Goal: Browse casually: Explore the website without a specific task or goal

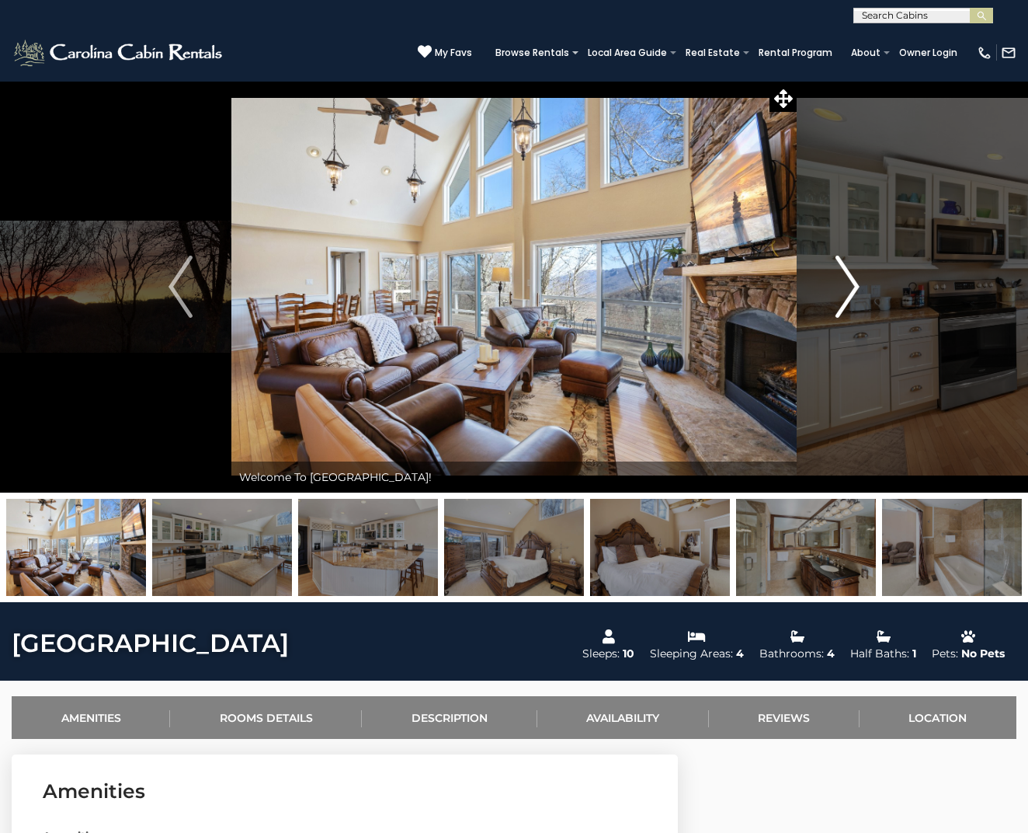
click at [851, 289] on img "Next" at bounding box center [847, 287] width 23 height 62
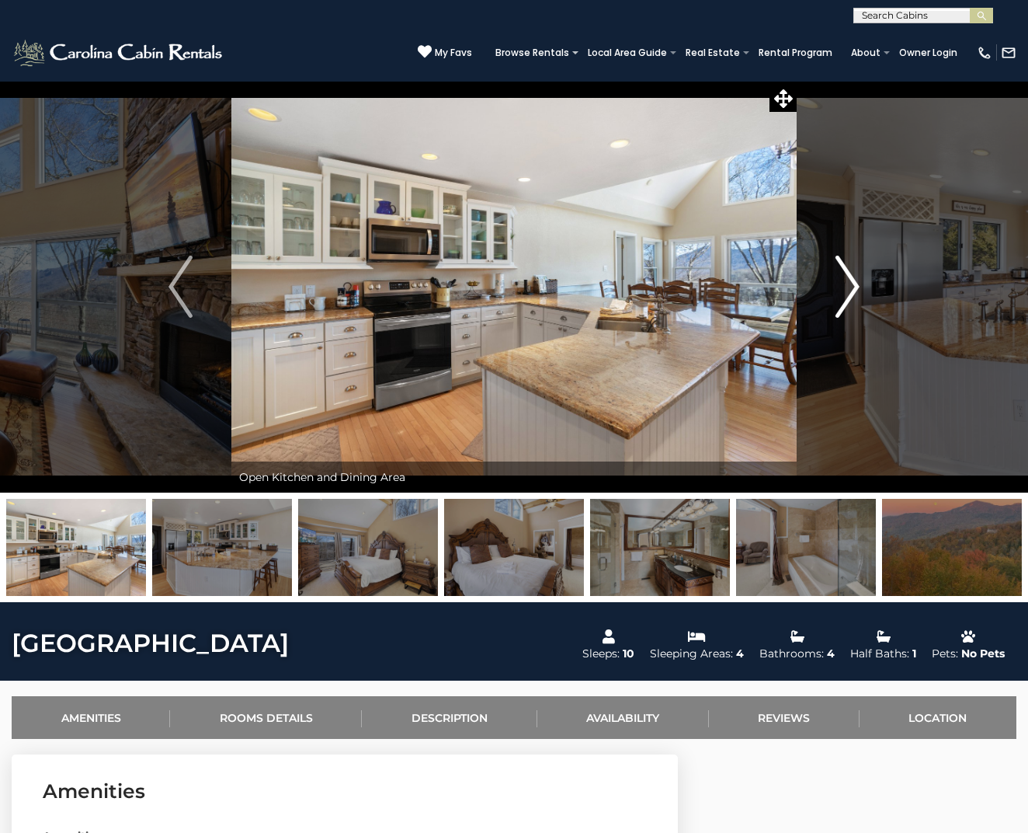
click at [851, 280] on img "Next" at bounding box center [847, 287] width 23 height 62
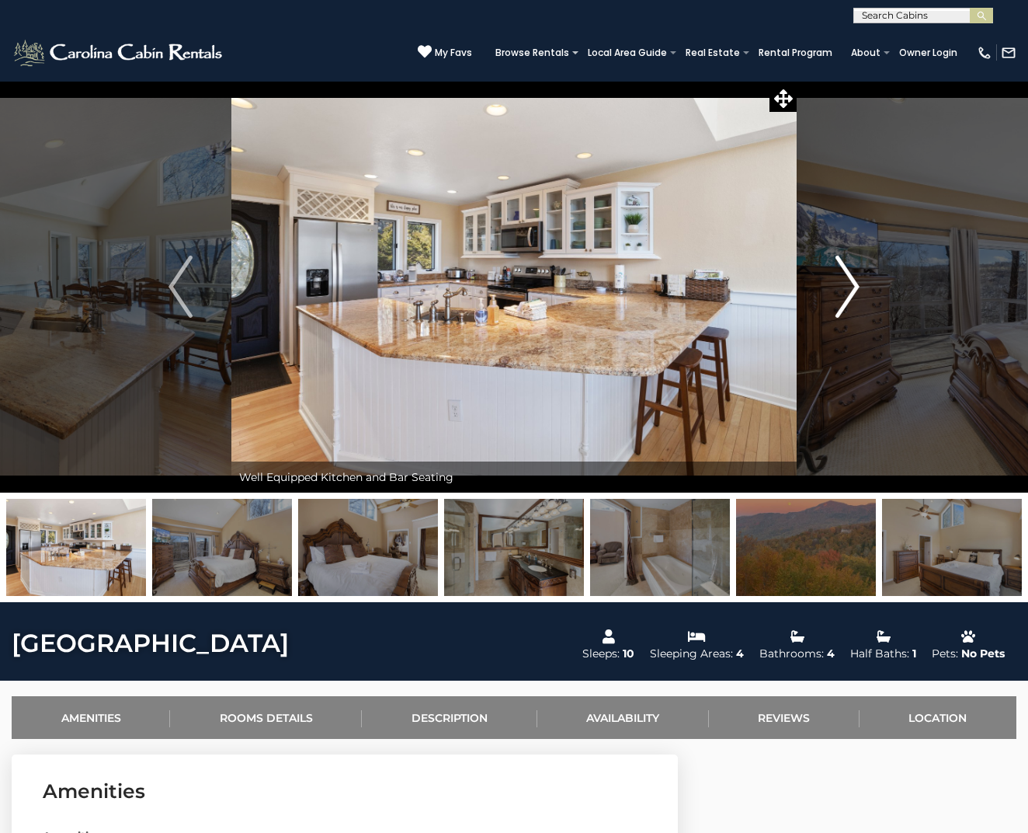
click at [852, 279] on img "Next" at bounding box center [847, 287] width 23 height 62
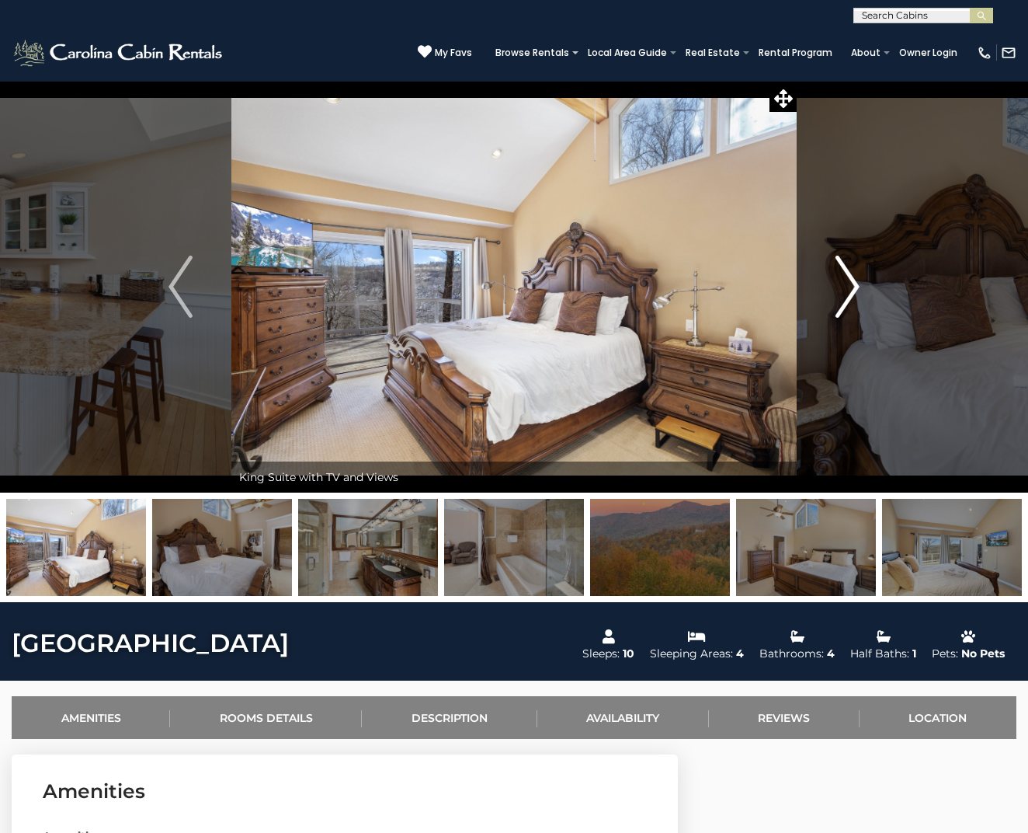
click at [852, 279] on img "Next" at bounding box center [847, 287] width 23 height 62
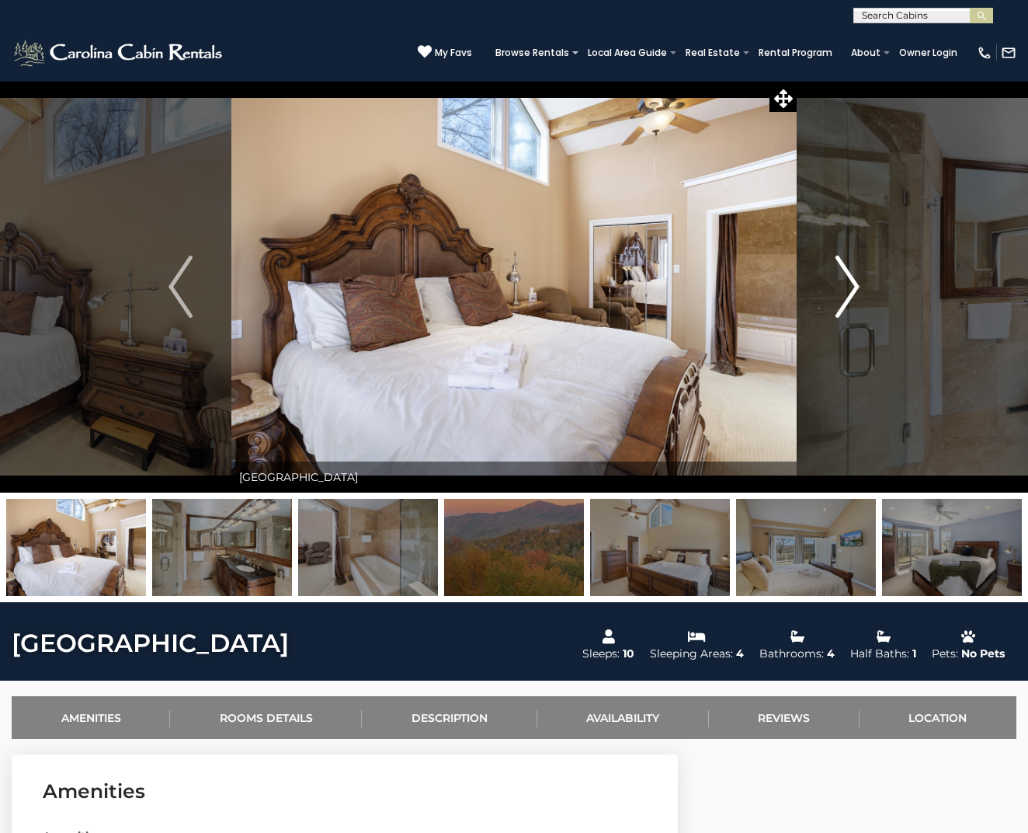
click at [852, 279] on img "Next" at bounding box center [847, 287] width 23 height 62
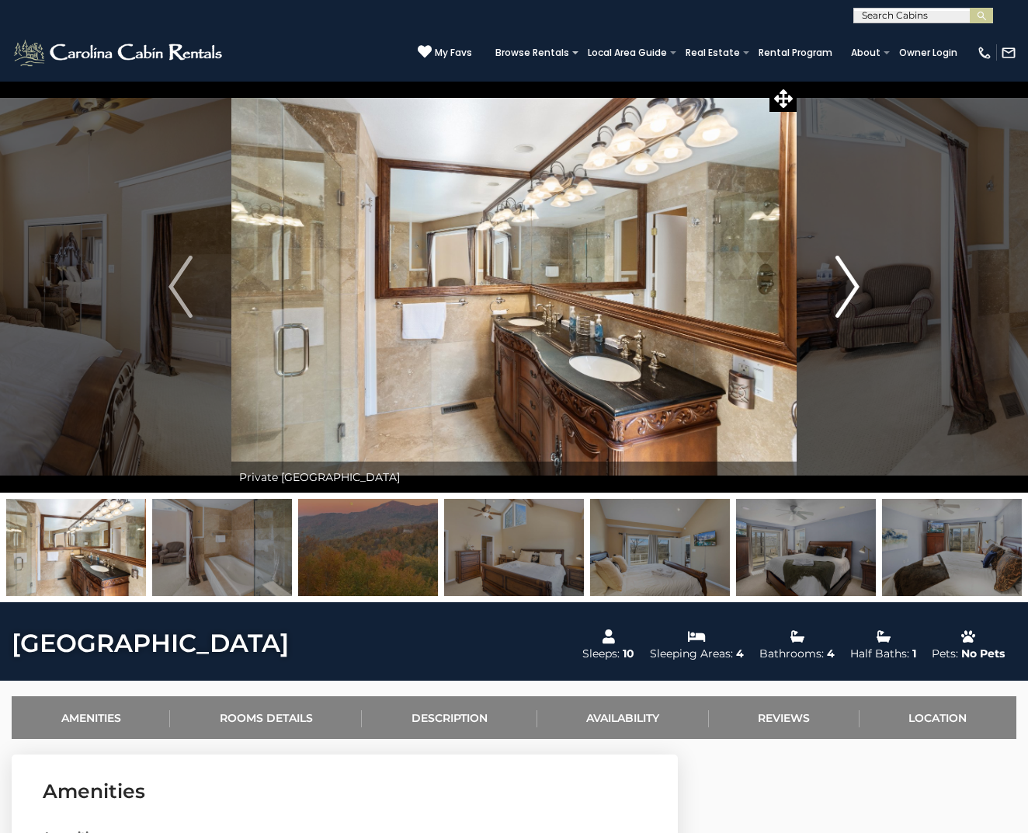
click at [852, 279] on img "Next" at bounding box center [847, 287] width 23 height 62
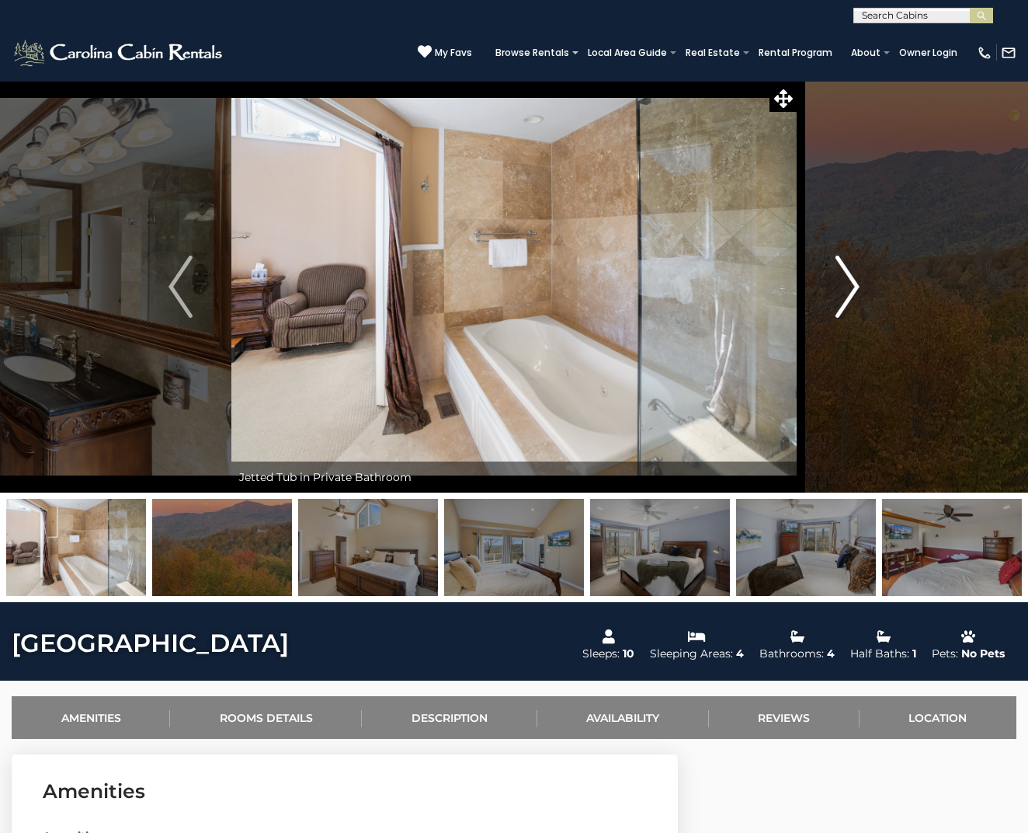
click at [852, 279] on img "Next" at bounding box center [847, 287] width 23 height 62
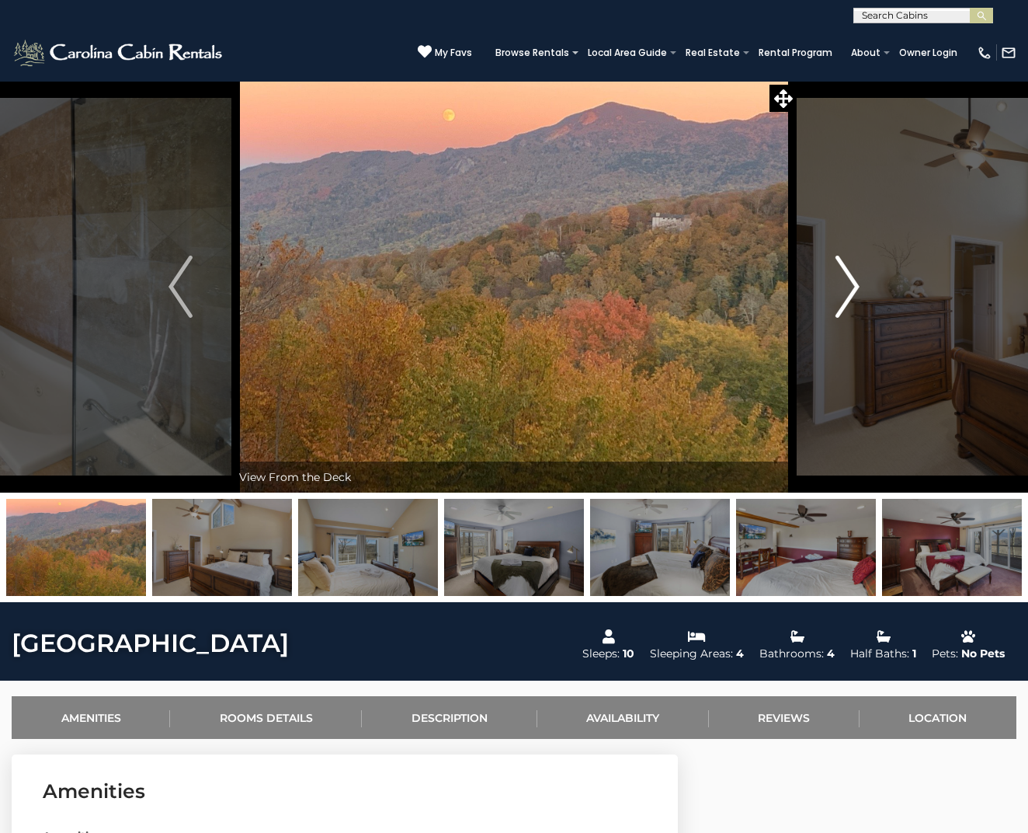
click at [847, 285] on img "Next" at bounding box center [847, 287] width 23 height 62
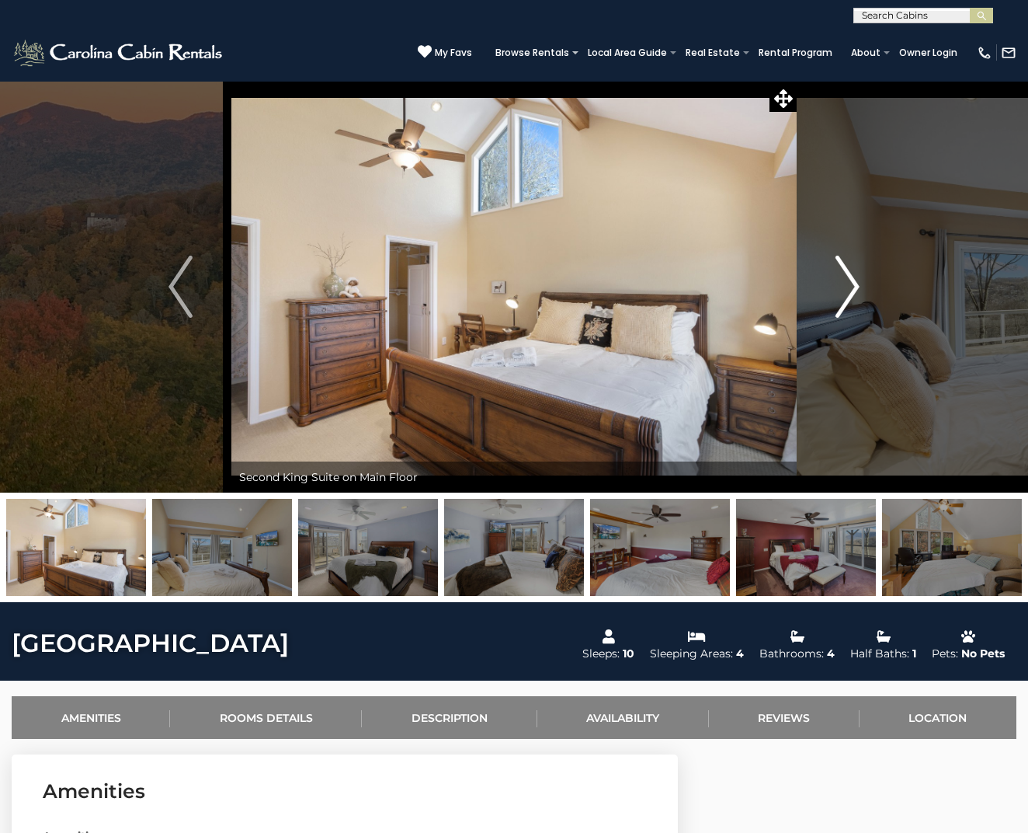
click at [847, 285] on img "Next" at bounding box center [847, 287] width 23 height 62
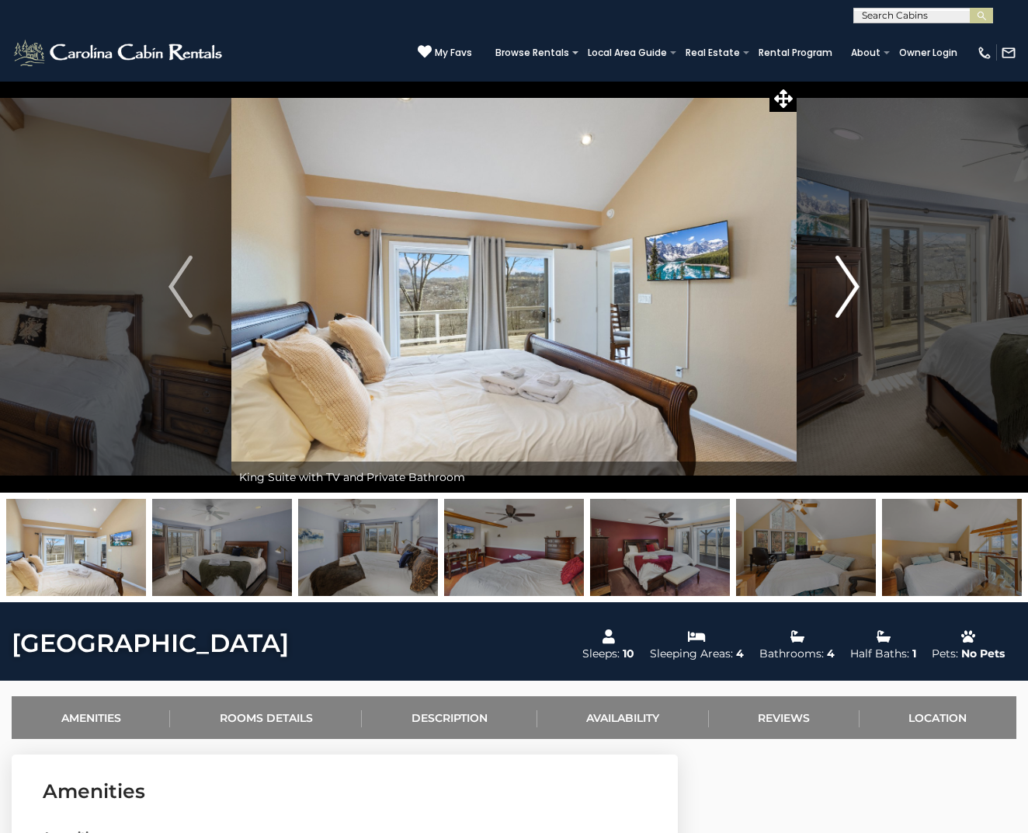
click at [847, 285] on img "Next" at bounding box center [847, 287] width 23 height 62
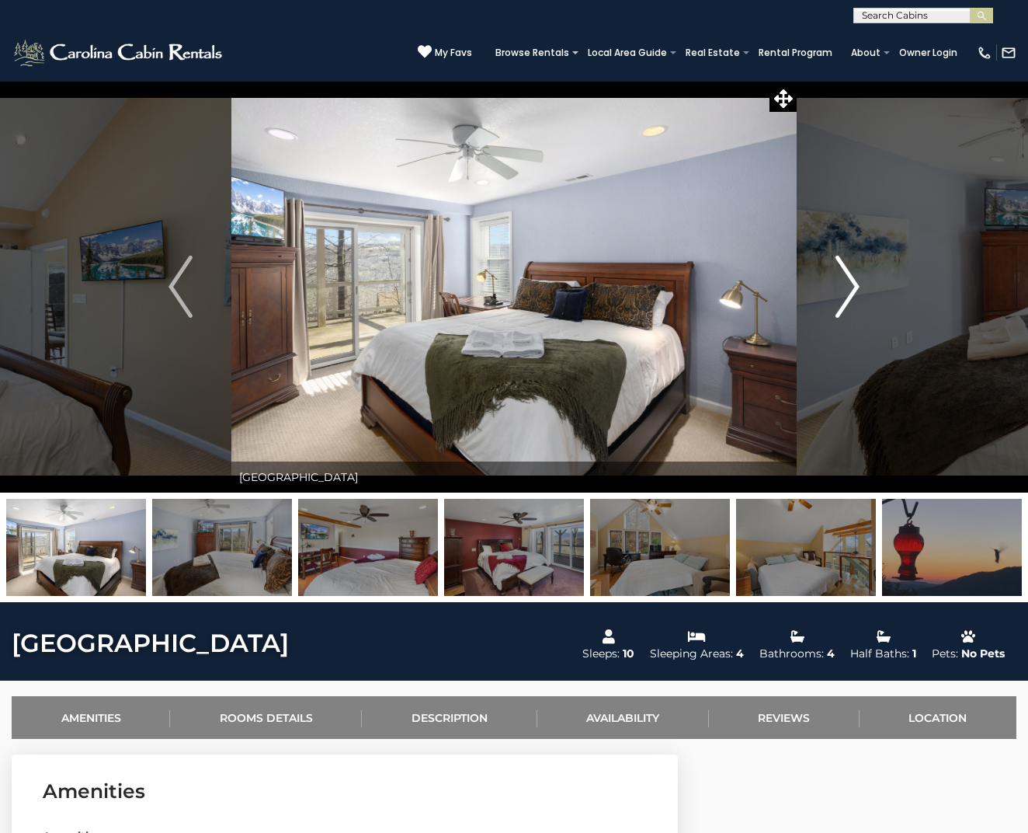
click at [844, 279] on img "Next" at bounding box center [847, 287] width 23 height 62
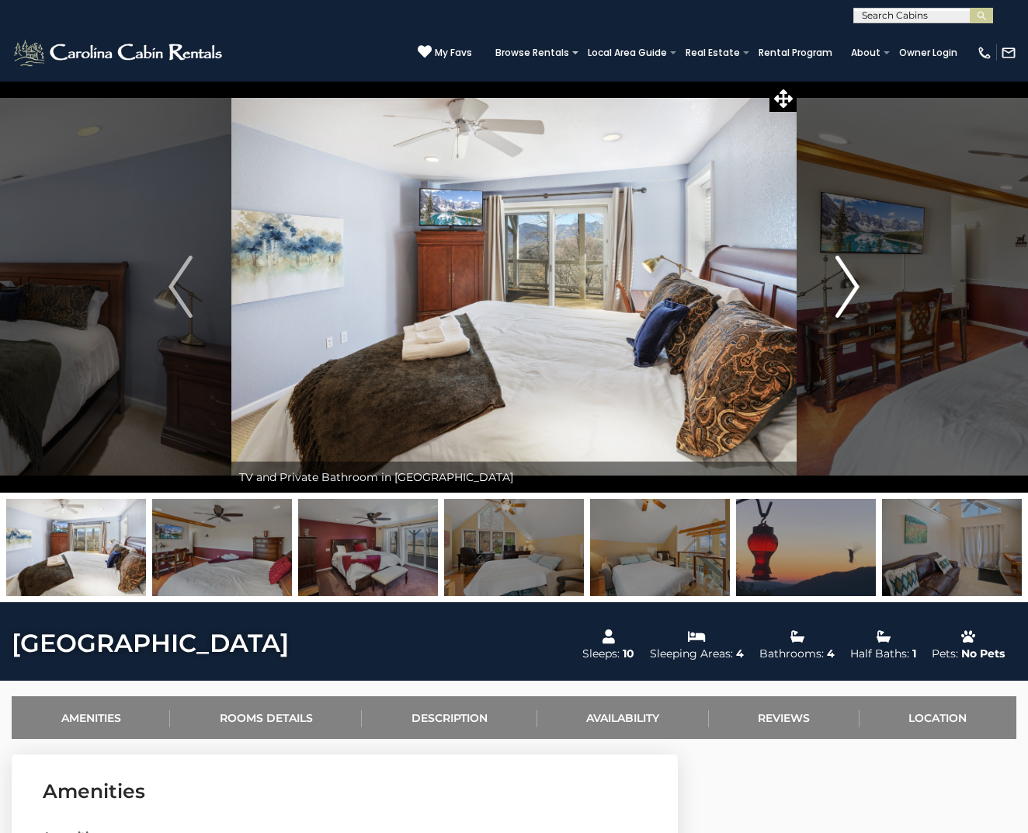
click at [839, 277] on img "Next" at bounding box center [847, 287] width 23 height 62
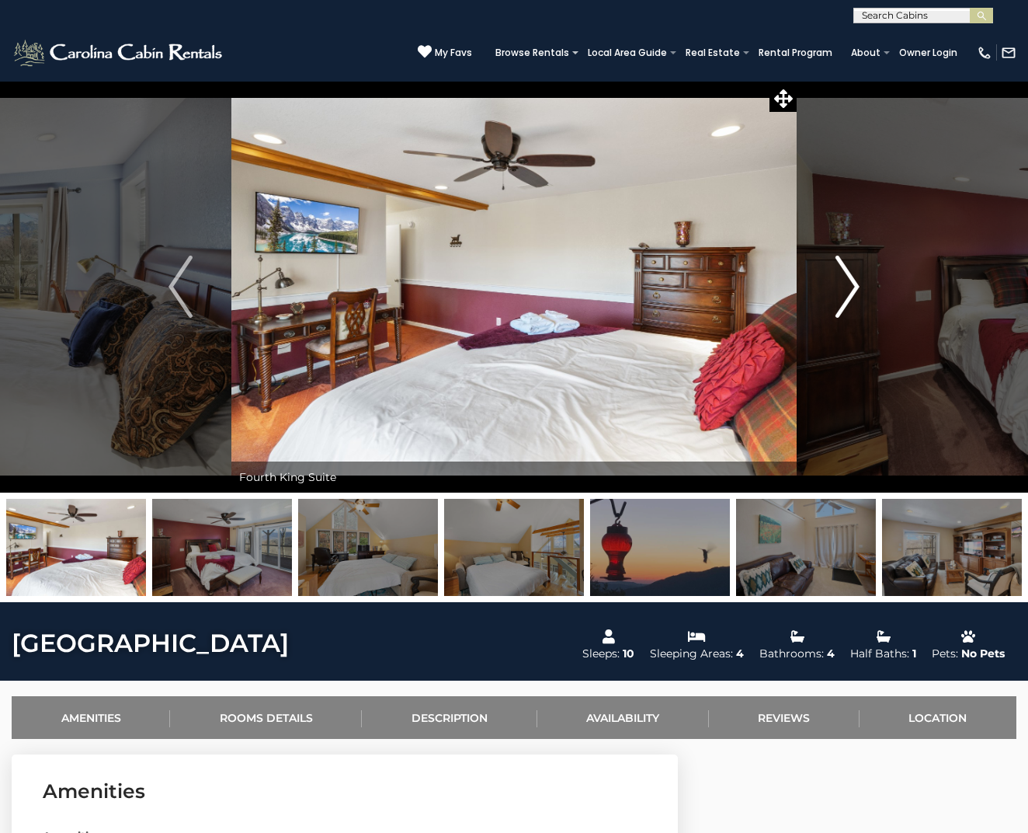
click at [836, 276] on button "Next" at bounding box center [848, 287] width 102 height 412
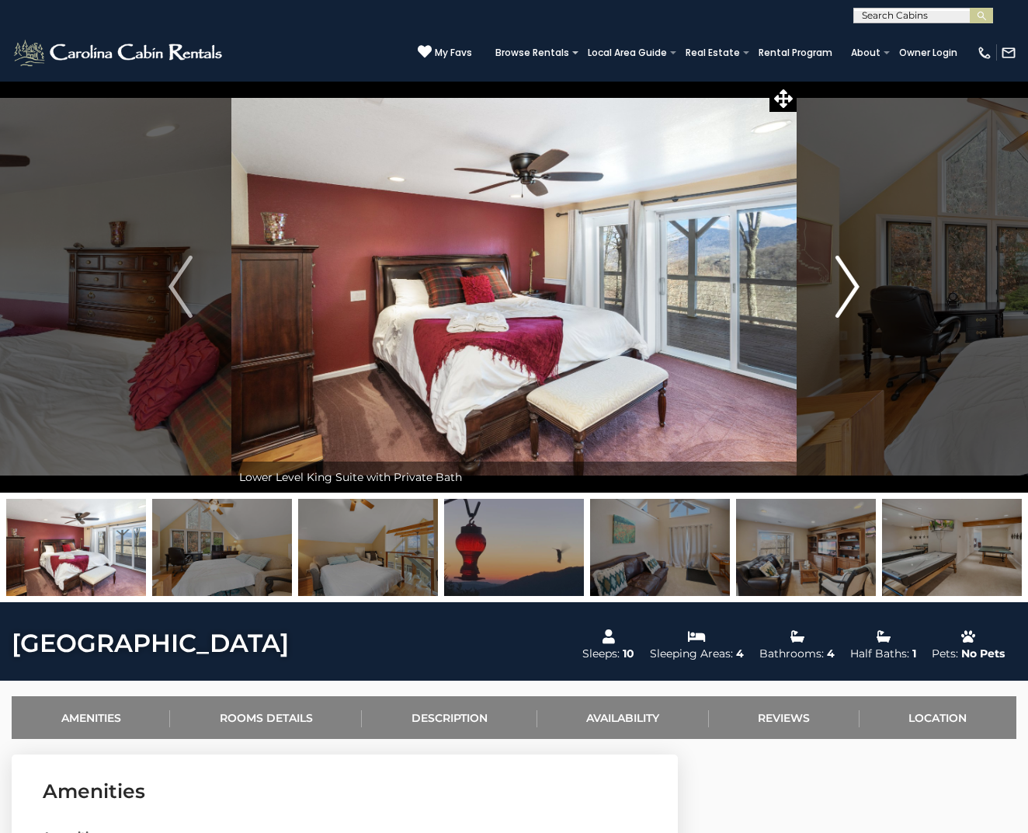
click at [832, 275] on button "Next" at bounding box center [848, 287] width 102 height 412
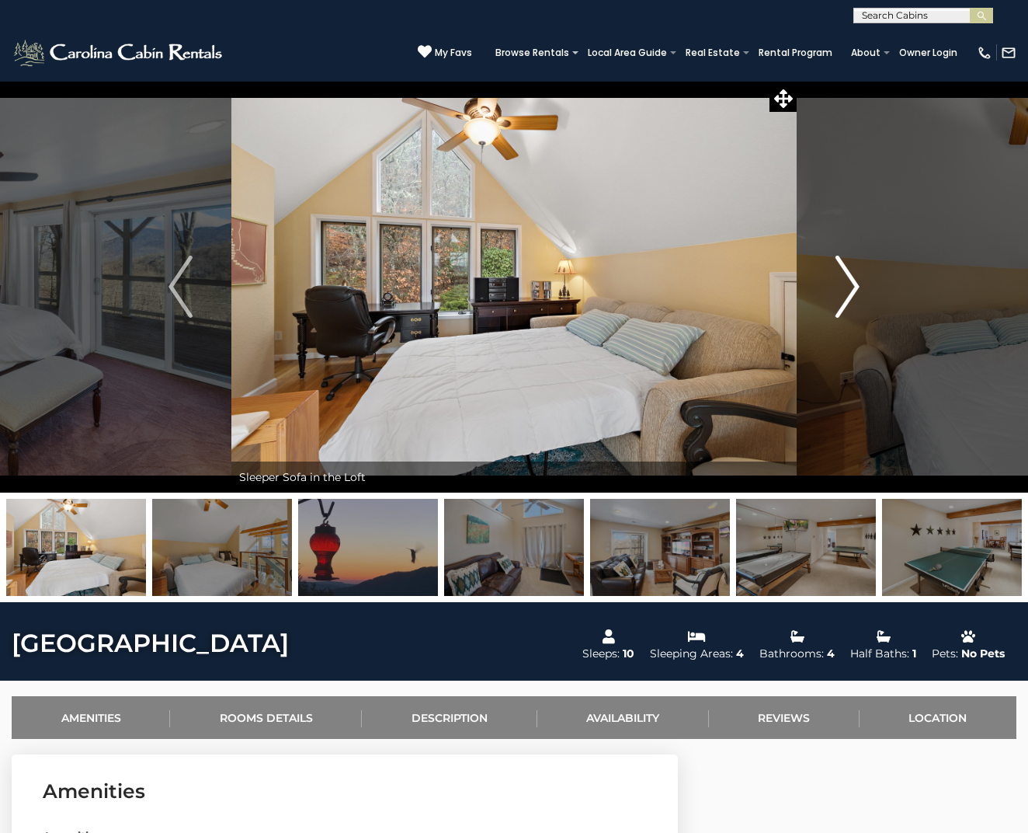
click at [832, 275] on button "Next" at bounding box center [848, 287] width 102 height 412
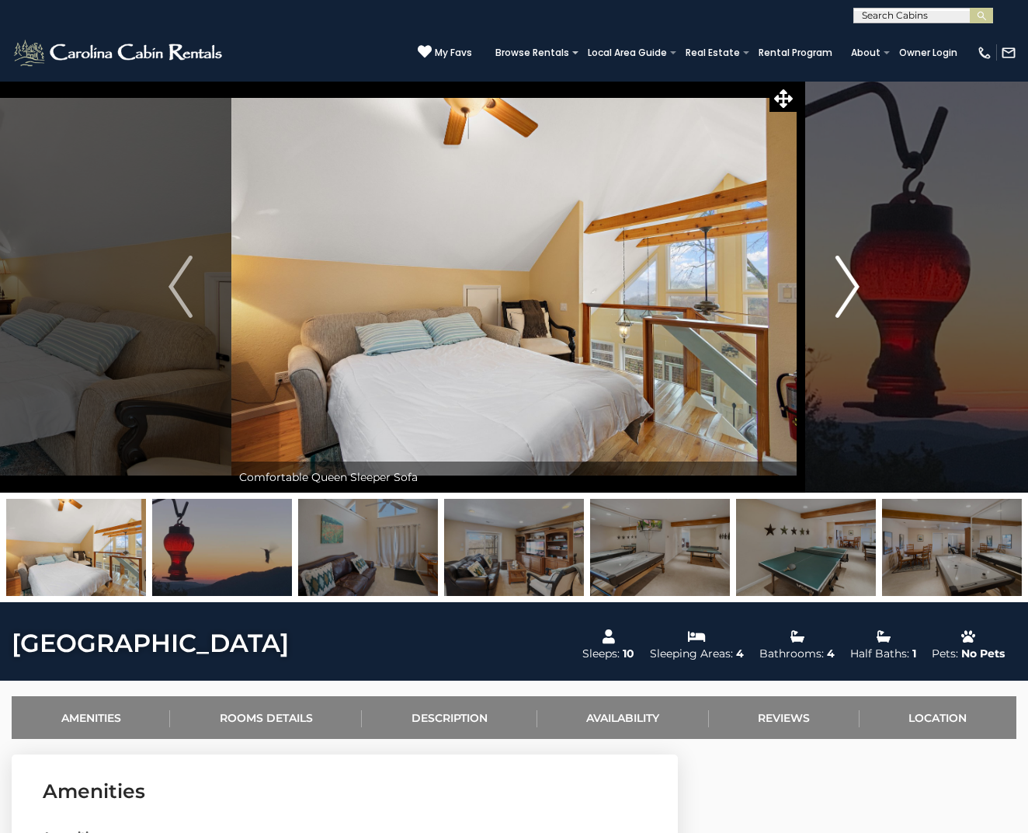
click at [832, 275] on button "Next" at bounding box center [848, 287] width 102 height 412
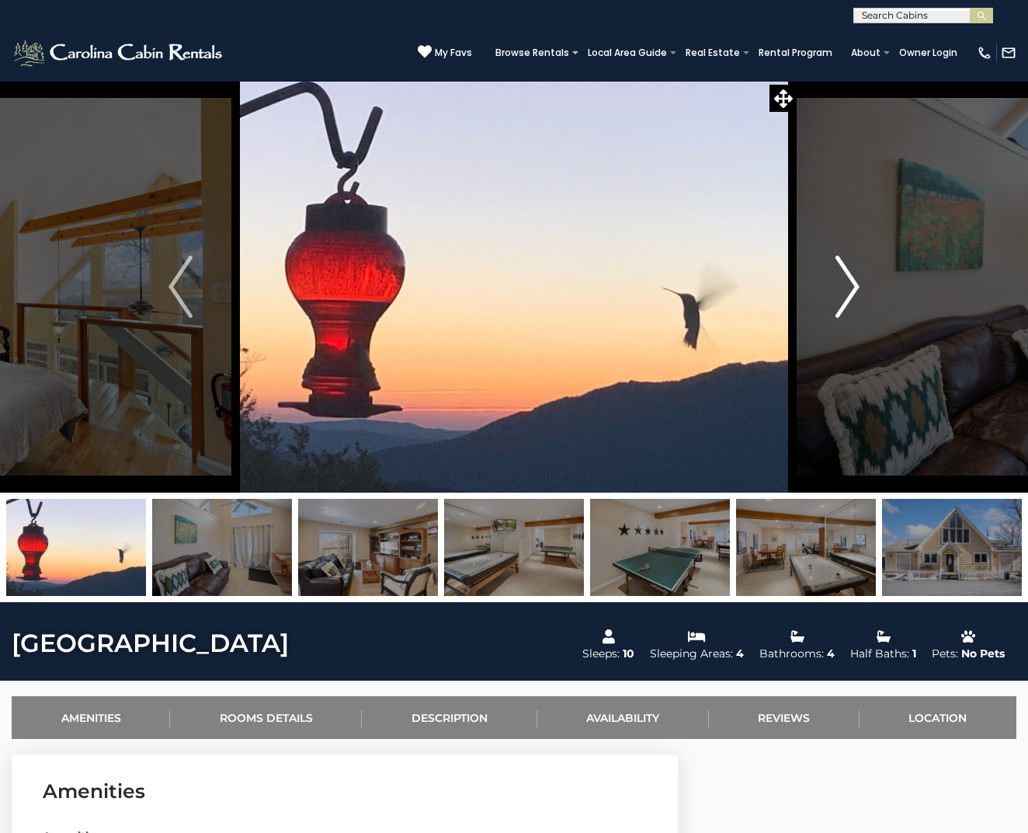
click at [832, 275] on button "Next" at bounding box center [848, 287] width 102 height 412
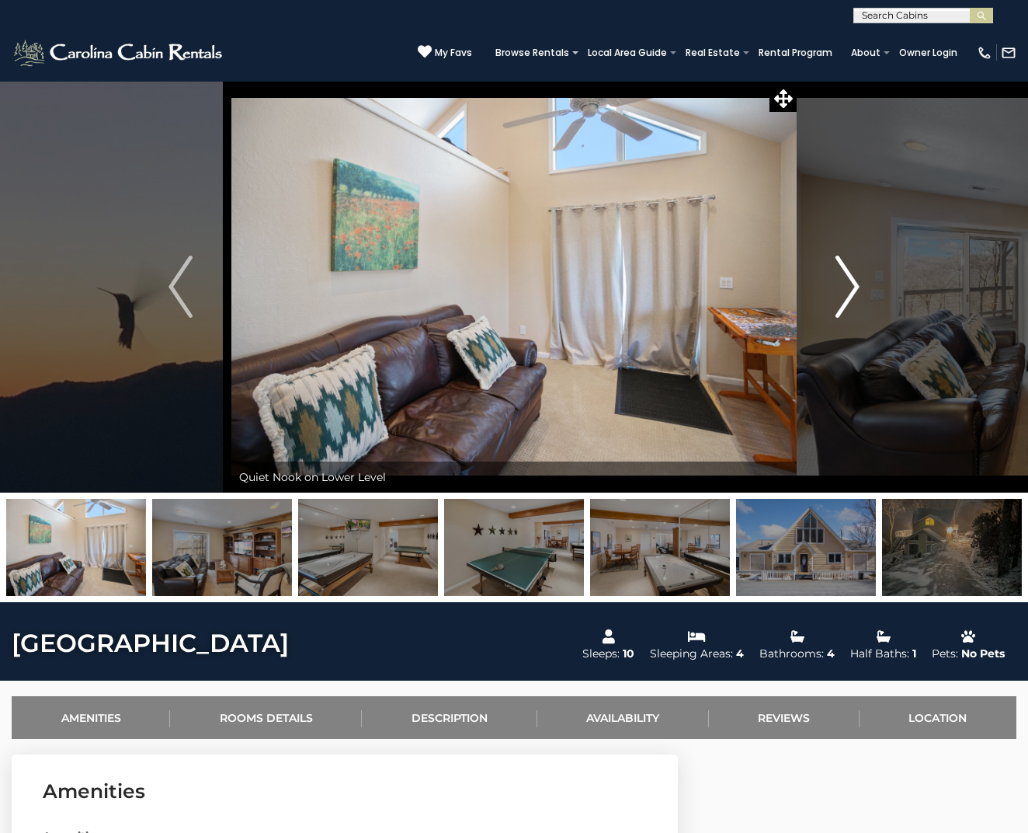
click at [832, 275] on button "Next" at bounding box center [848, 287] width 102 height 412
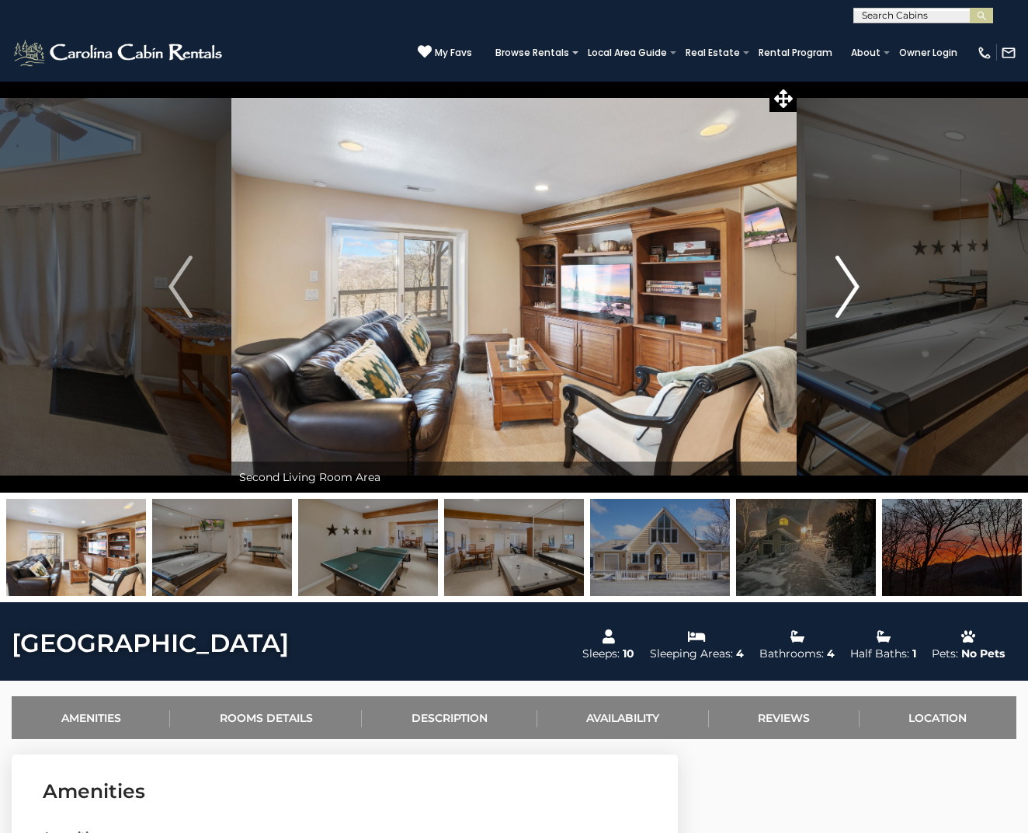
click at [818, 286] on button "Next" at bounding box center [848, 287] width 102 height 412
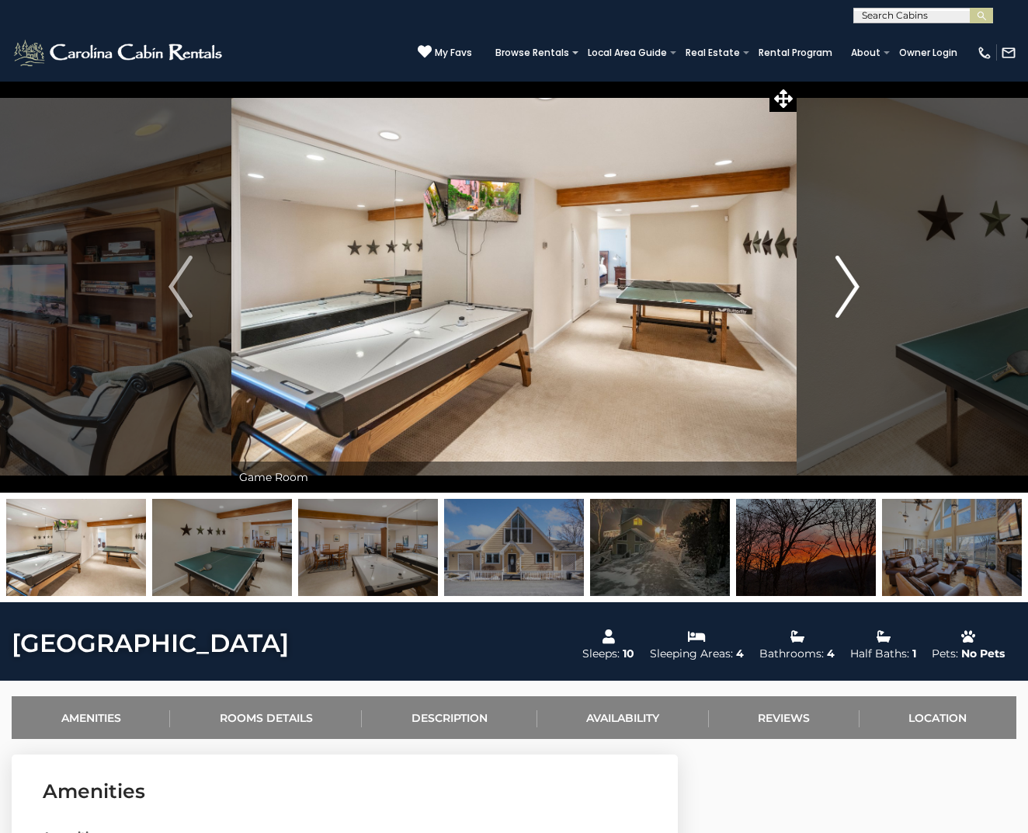
click at [818, 286] on button "Next" at bounding box center [848, 287] width 102 height 412
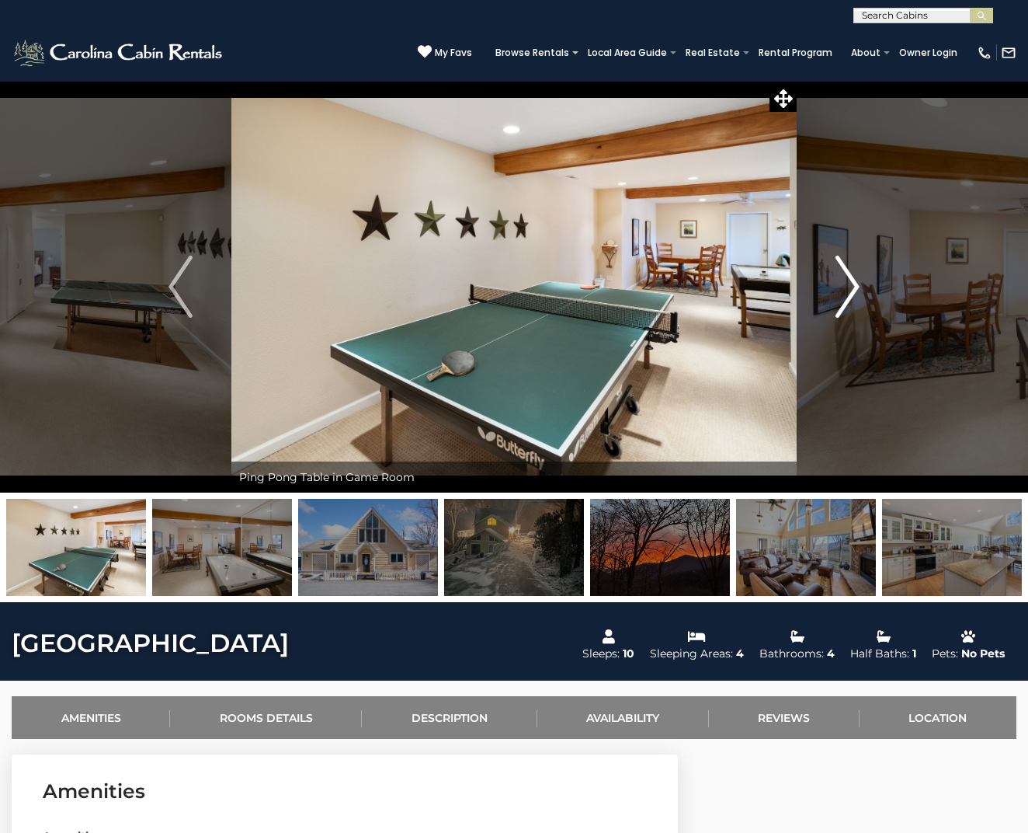
click at [812, 305] on button "Next" at bounding box center [848, 287] width 102 height 412
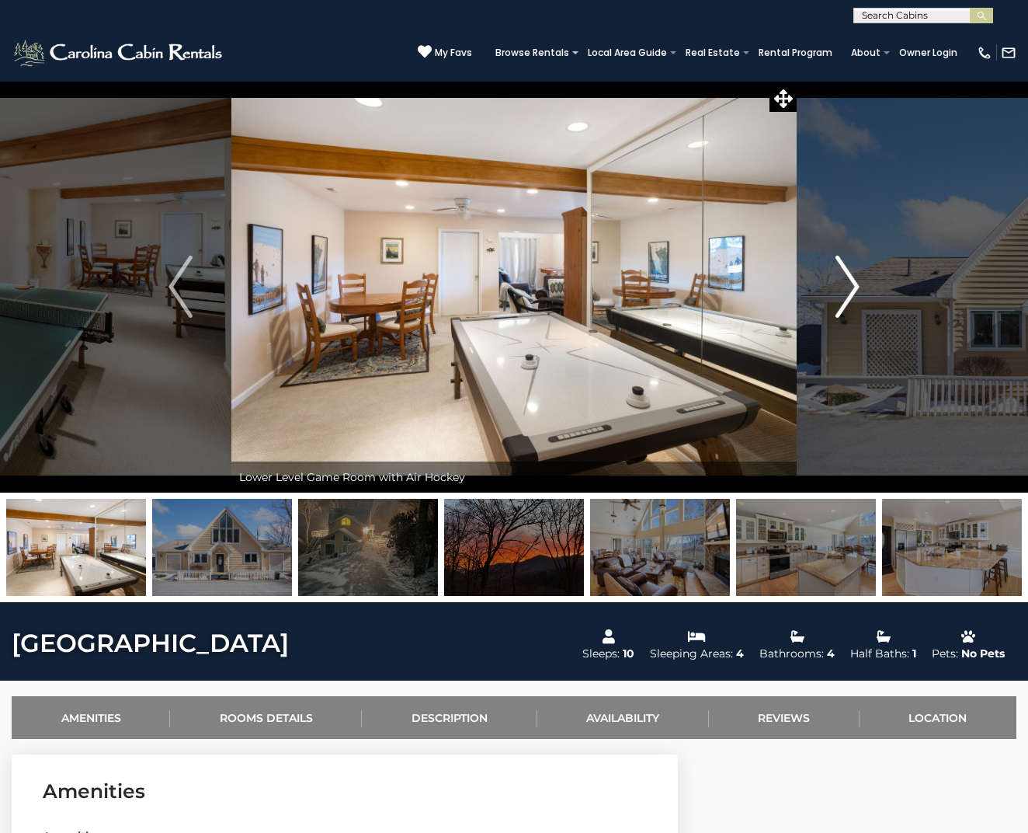
click at [816, 301] on button "Next" at bounding box center [848, 287] width 102 height 412
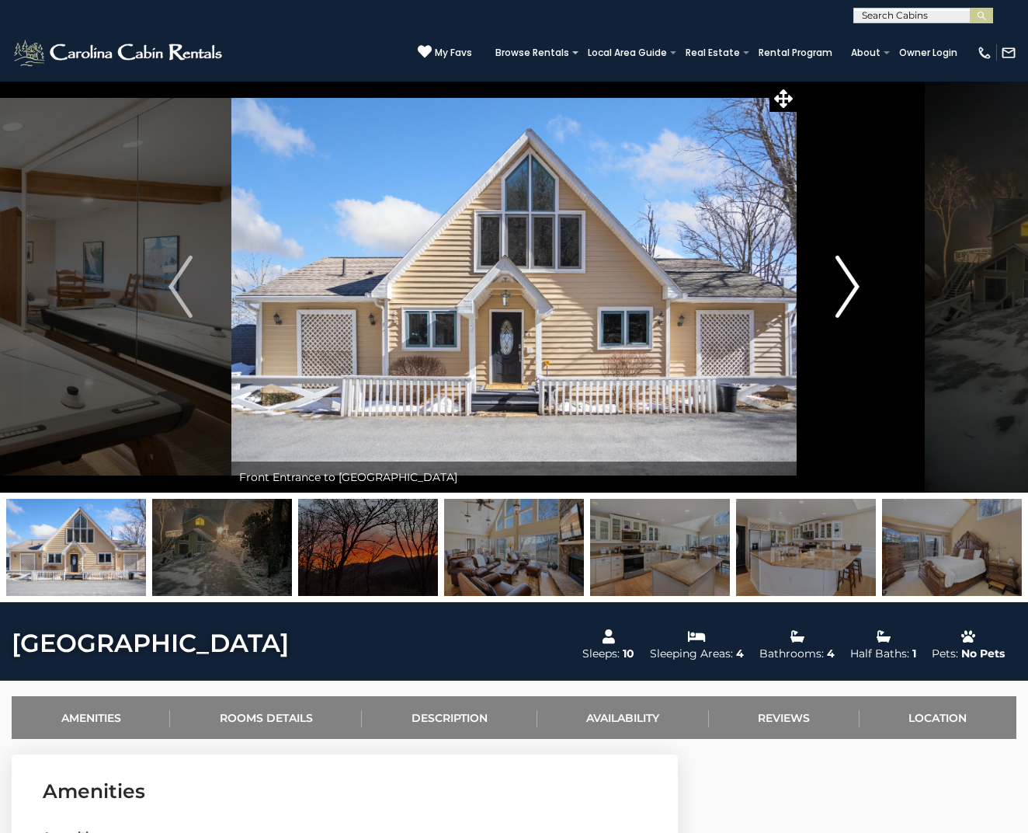
click at [845, 297] on img "Next" at bounding box center [847, 287] width 23 height 62
